Goal: Task Accomplishment & Management: Manage account settings

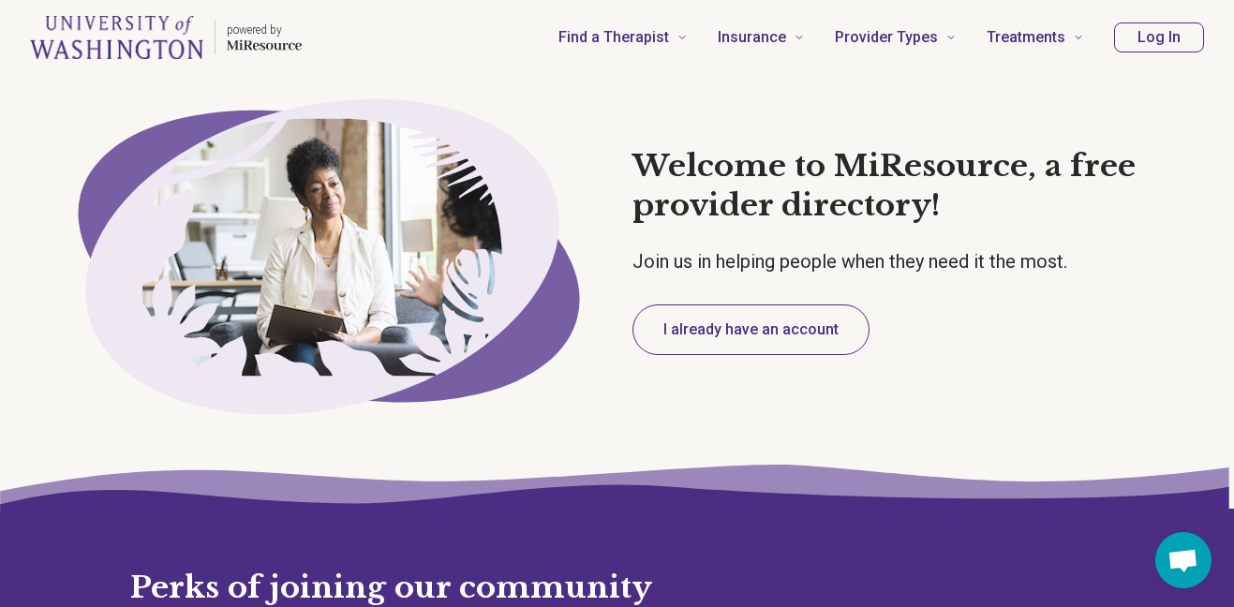
click at [1187, 26] on button "Log In" at bounding box center [1159, 37] width 90 height 30
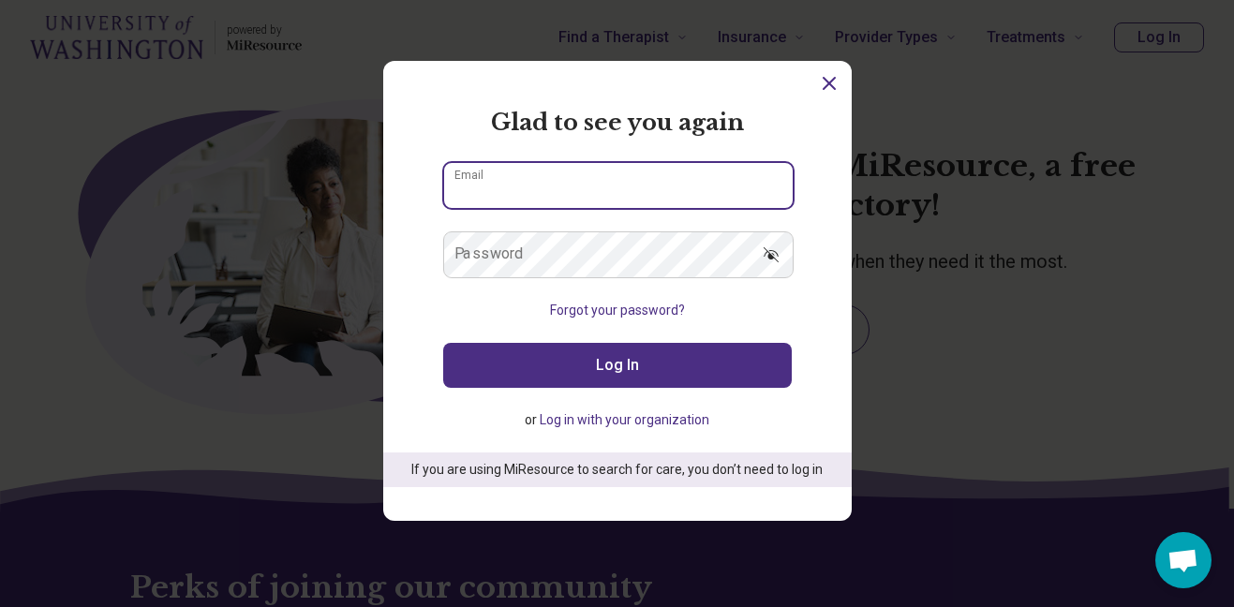
type input "**********"
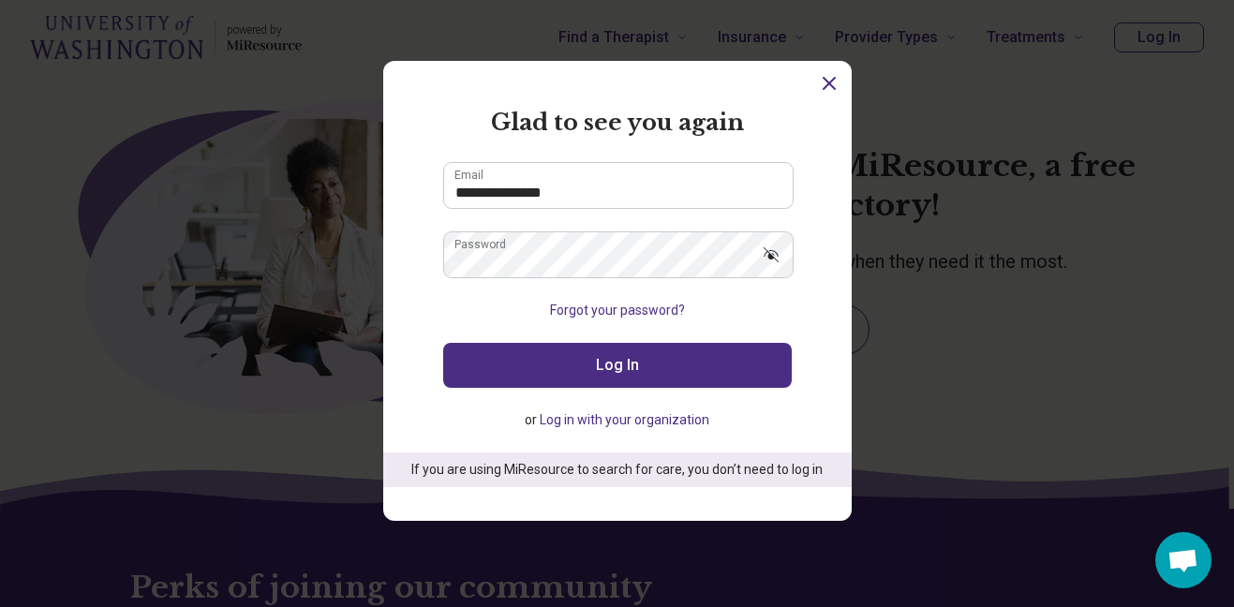
click at [620, 376] on button "Log In" at bounding box center [617, 365] width 349 height 45
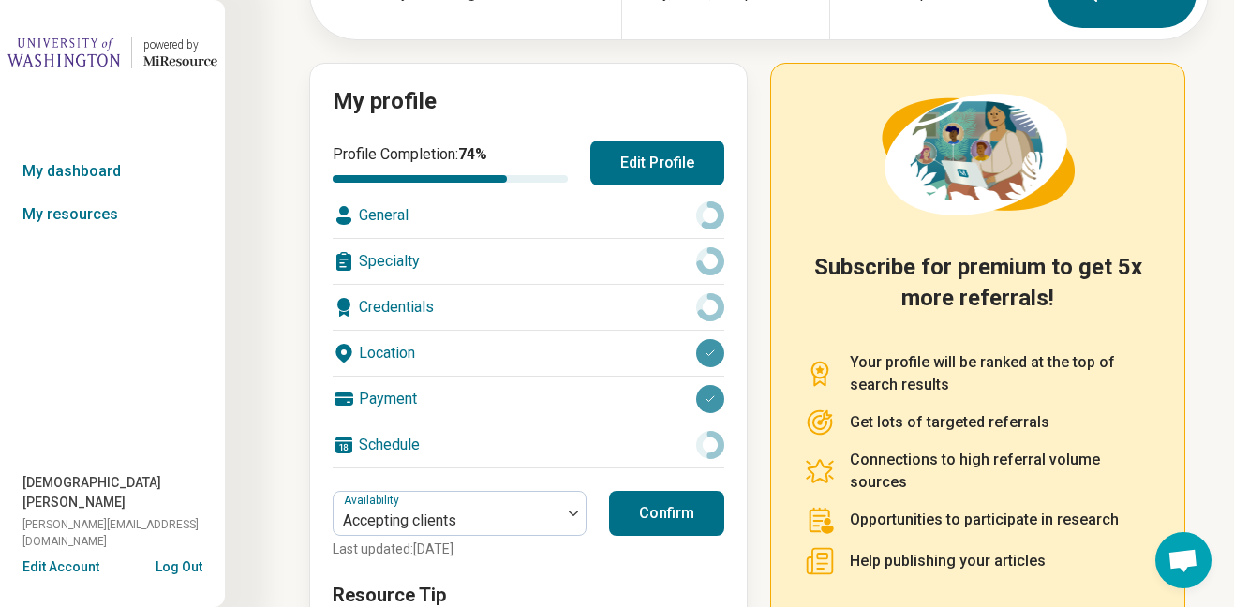
scroll to position [157, 0]
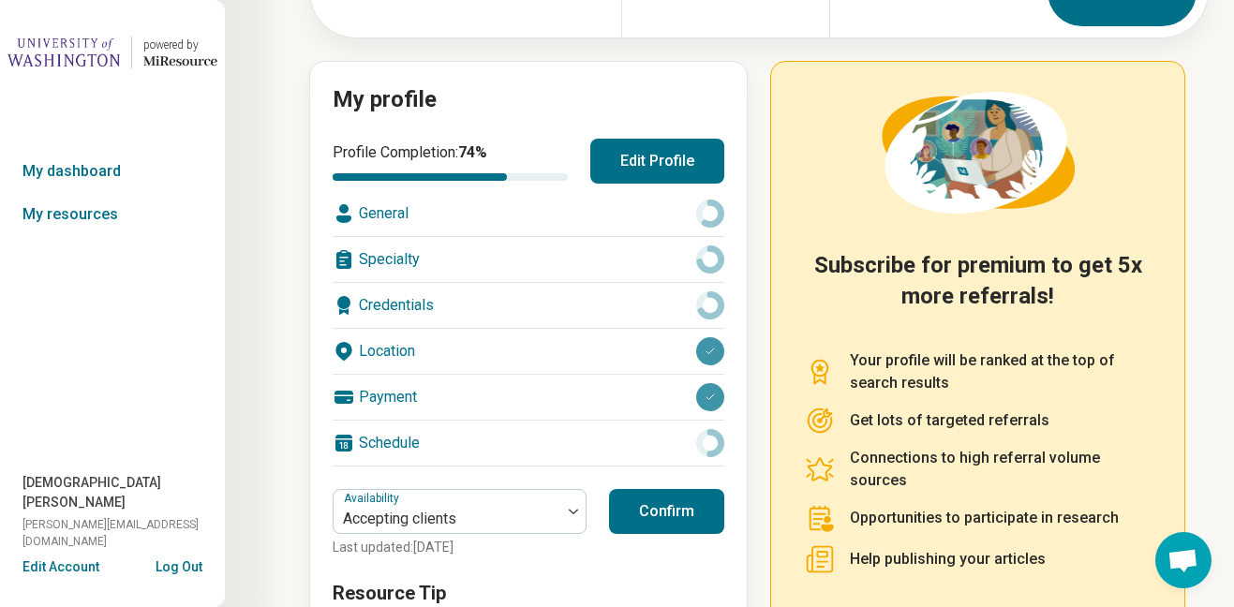
click at [406, 207] on div "General" at bounding box center [529, 213] width 392 height 45
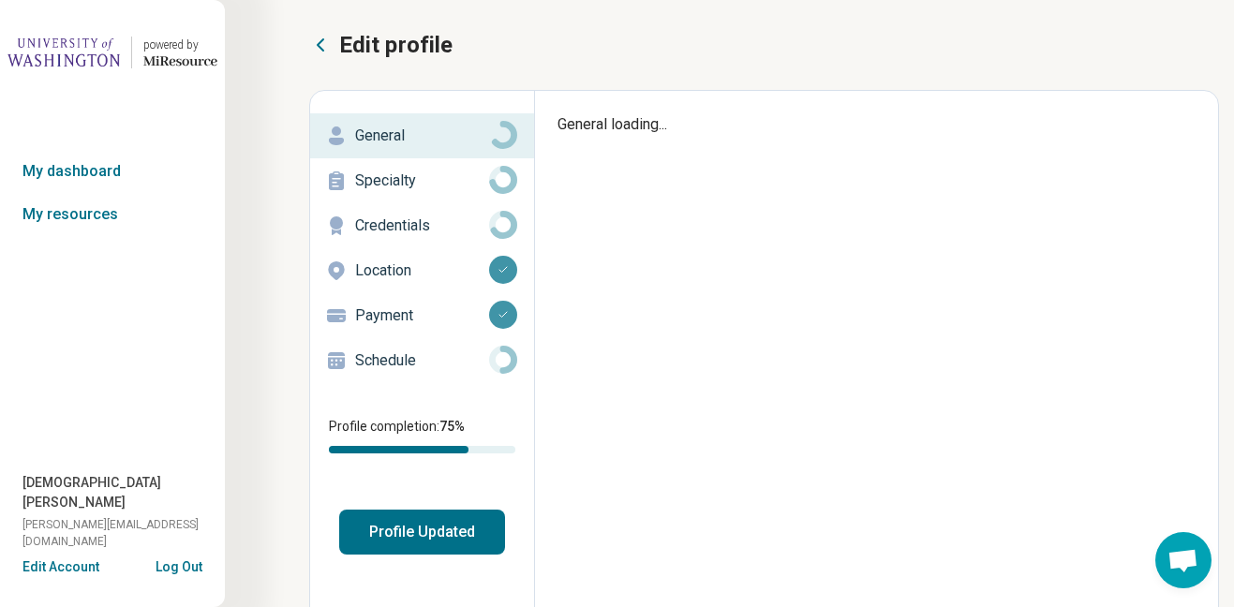
type textarea "*"
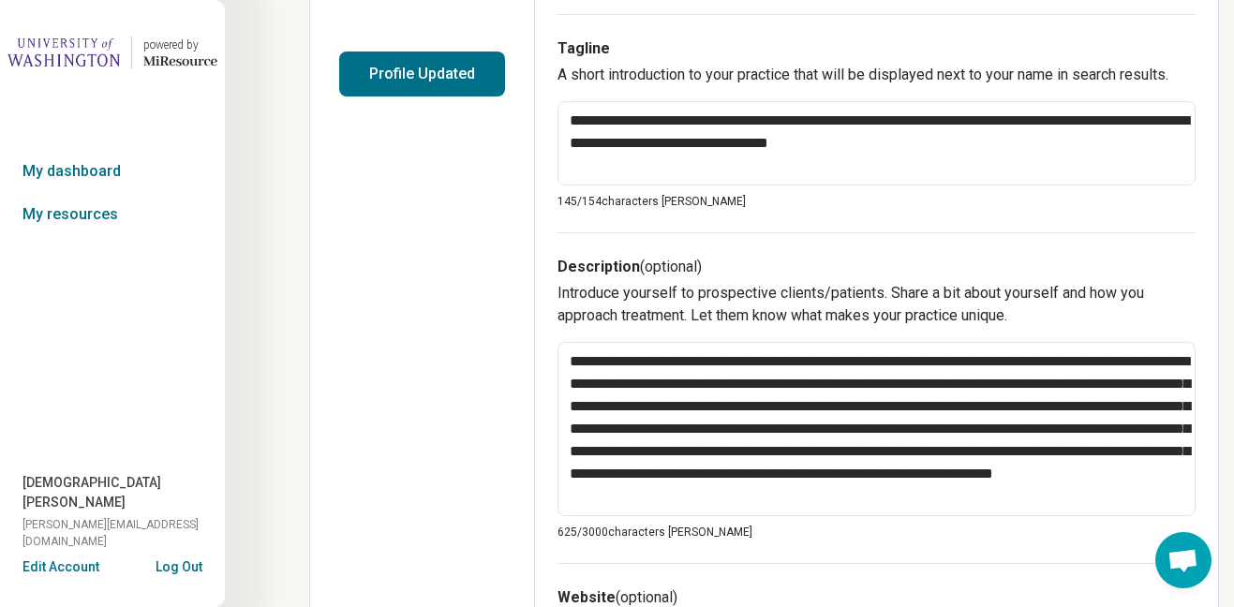
scroll to position [506, 0]
